Goal: Register for event/course

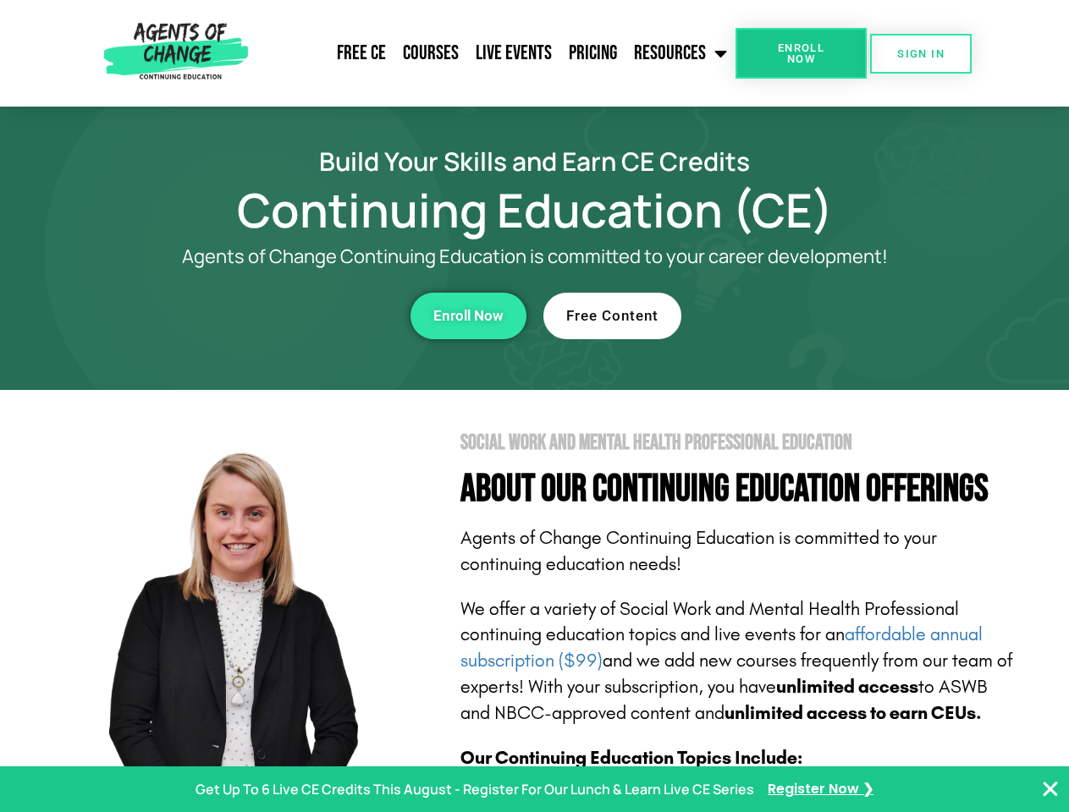
click at [534, 406] on section "Social Work and Mental Health Professional Education About Our Continuing Educa…" at bounding box center [534, 745] width 1069 height 711
click at [801, 53] on span "Enroll Now" at bounding box center [800, 53] width 77 height 22
click at [921, 53] on span "SIGN IN" at bounding box center [920, 53] width 47 height 11
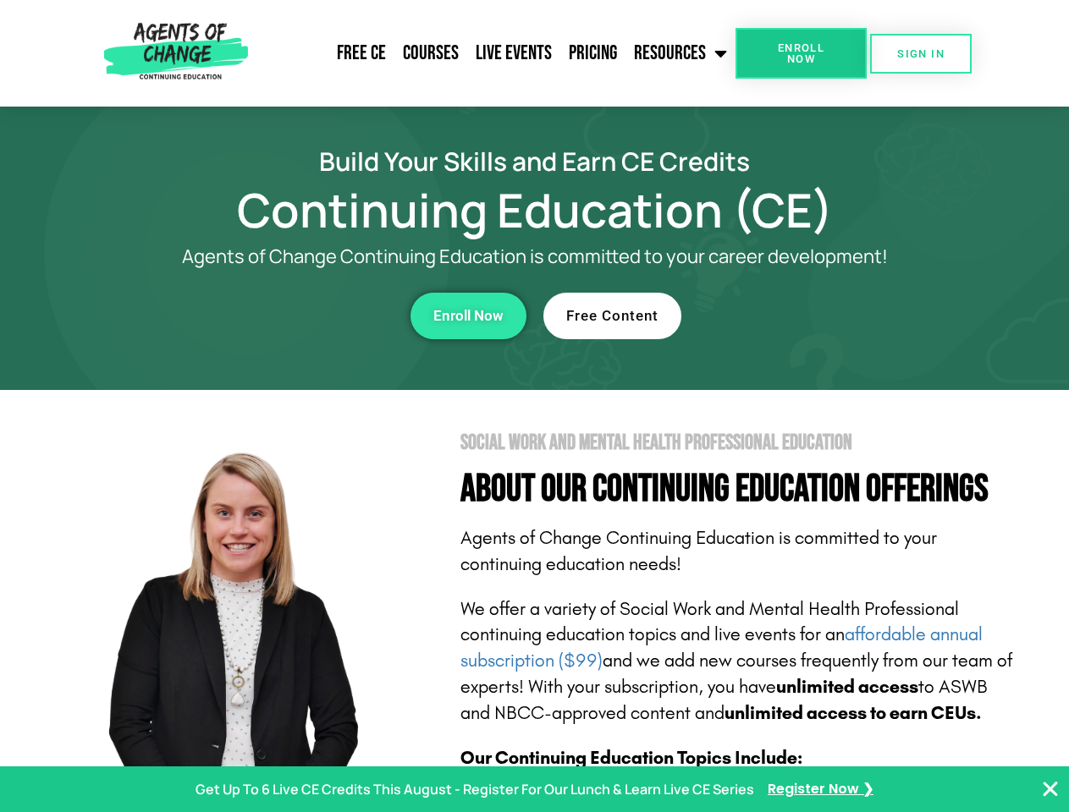
click at [294, 316] on div "Enroll Now" at bounding box center [293, 316] width 465 height 47
click at [468, 316] on span "Enroll Now" at bounding box center [468, 316] width 70 height 14
click at [776, 316] on div "Free Content" at bounding box center [775, 316] width 465 height 47
